Goal: Find specific page/section: Find specific page/section

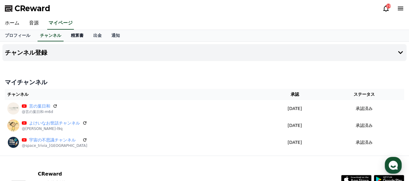
click at [70, 33] on link "精算書" at bounding box center [77, 35] width 22 height 11
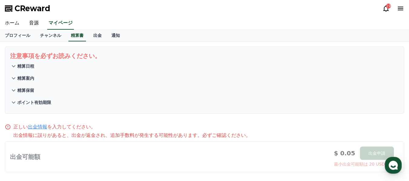
click at [12, 24] on link "ホーム" at bounding box center [12, 23] width 24 height 13
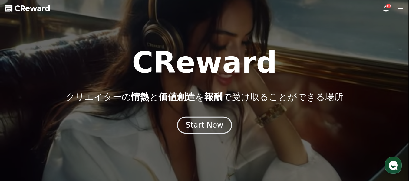
click at [219, 123] on div "Start Now" at bounding box center [204, 125] width 38 height 10
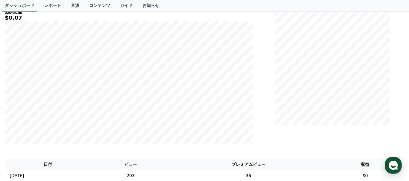
scroll to position [80, 0]
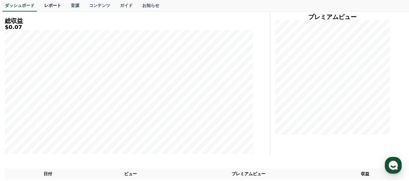
click at [40, 6] on link "レポート" at bounding box center [52, 5] width 27 height 11
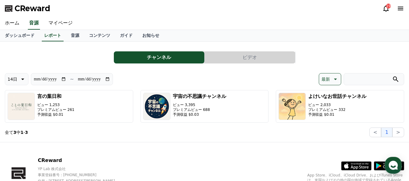
click at [239, 57] on button "ビデオ" at bounding box center [249, 57] width 90 height 12
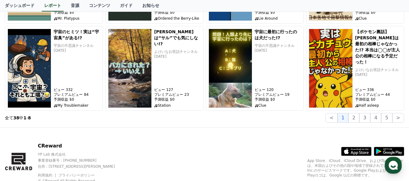
scroll to position [173, 0]
